Goal: Task Accomplishment & Management: Use online tool/utility

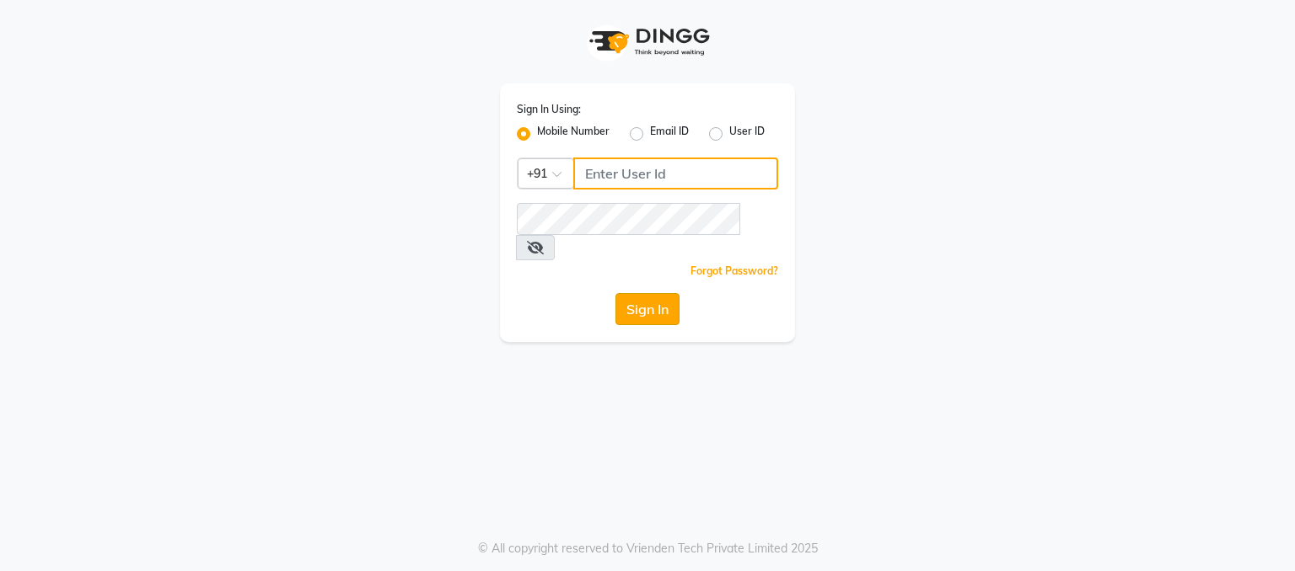
type input "9780209007"
click at [647, 293] on button "Sign In" at bounding box center [647, 309] width 64 height 32
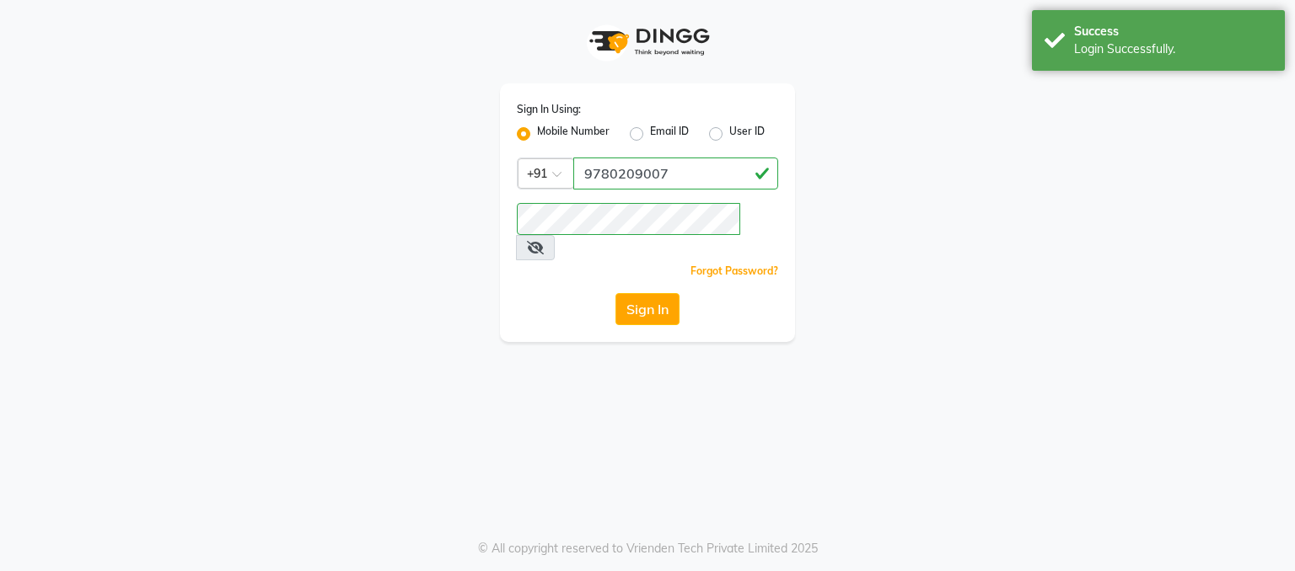
select select "service"
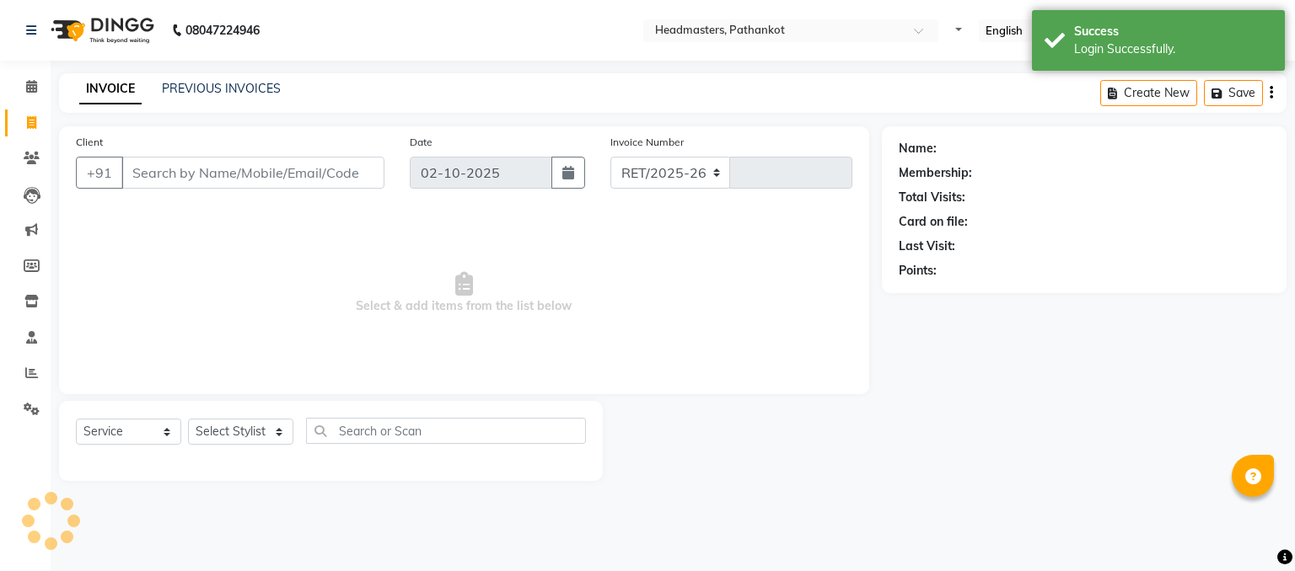
select select "en"
select select "7530"
type input "1836"
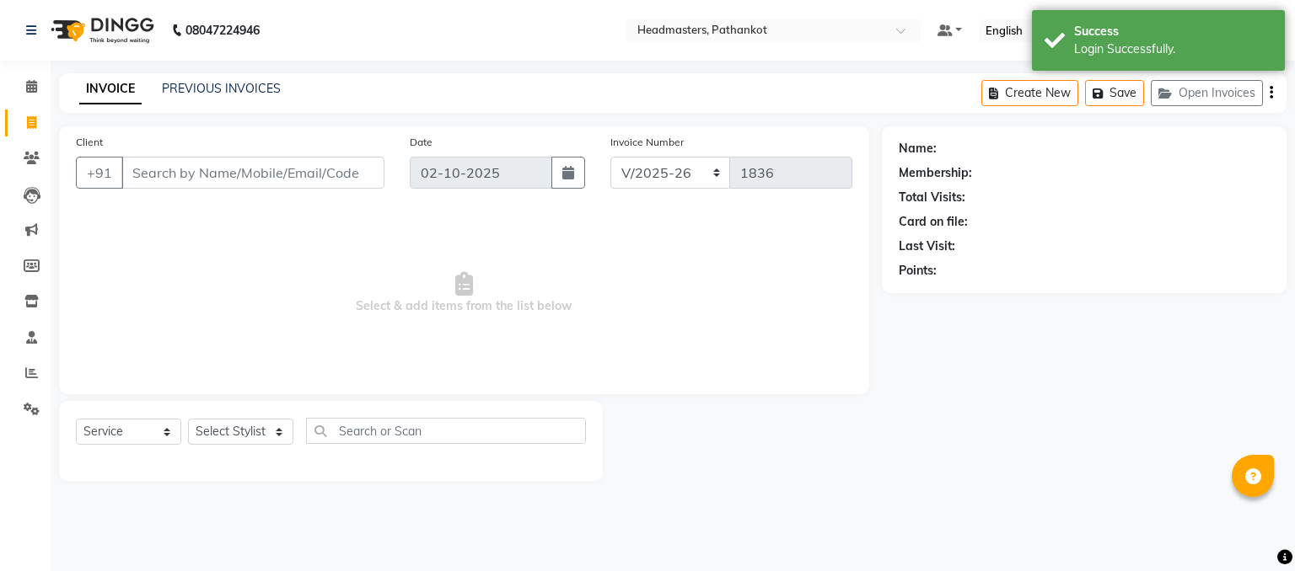
select select "66904"
